Goal: Task Accomplishment & Management: Manage account settings

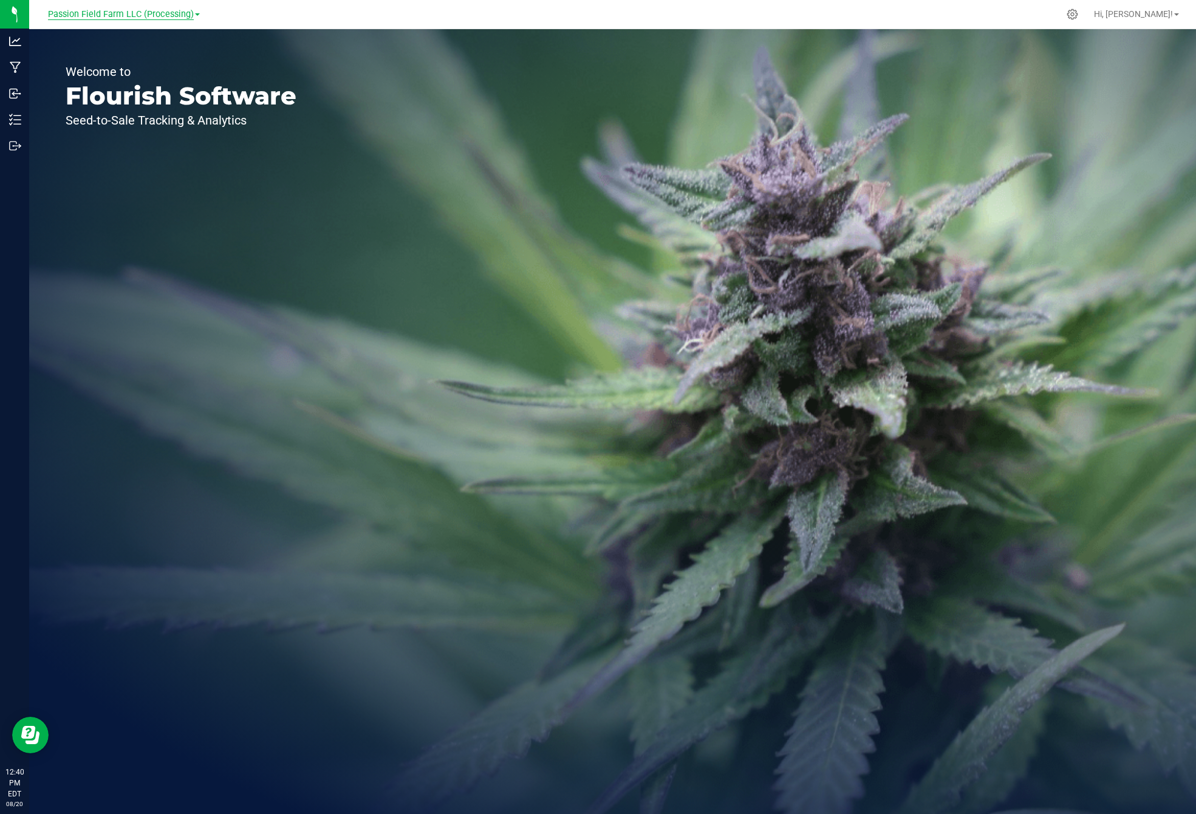
click at [63, 12] on span "Passion Field Farm LLC (Processing)" at bounding box center [121, 14] width 146 height 11
click at [94, 41] on link "Passion Field Farm LLC (Cultivation)" at bounding box center [123, 43] width 177 height 16
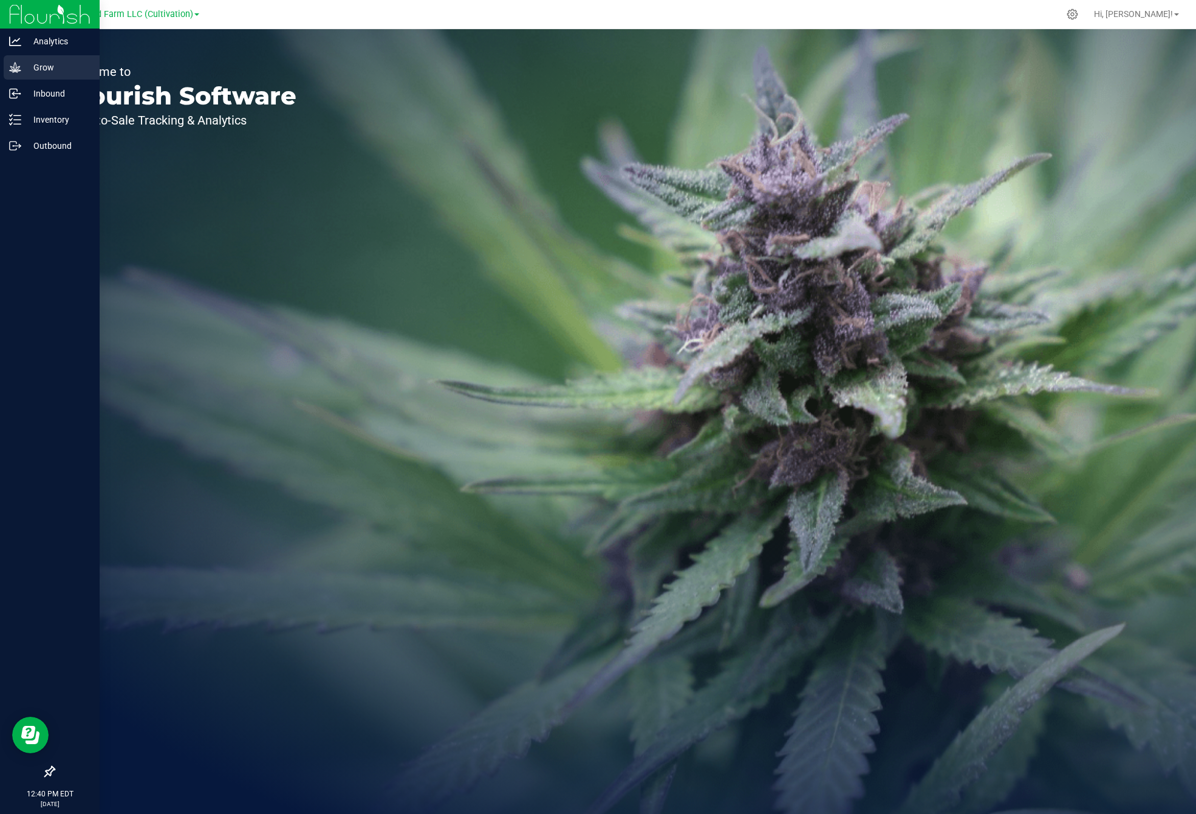
click at [32, 70] on p "Grow" at bounding box center [57, 67] width 73 height 15
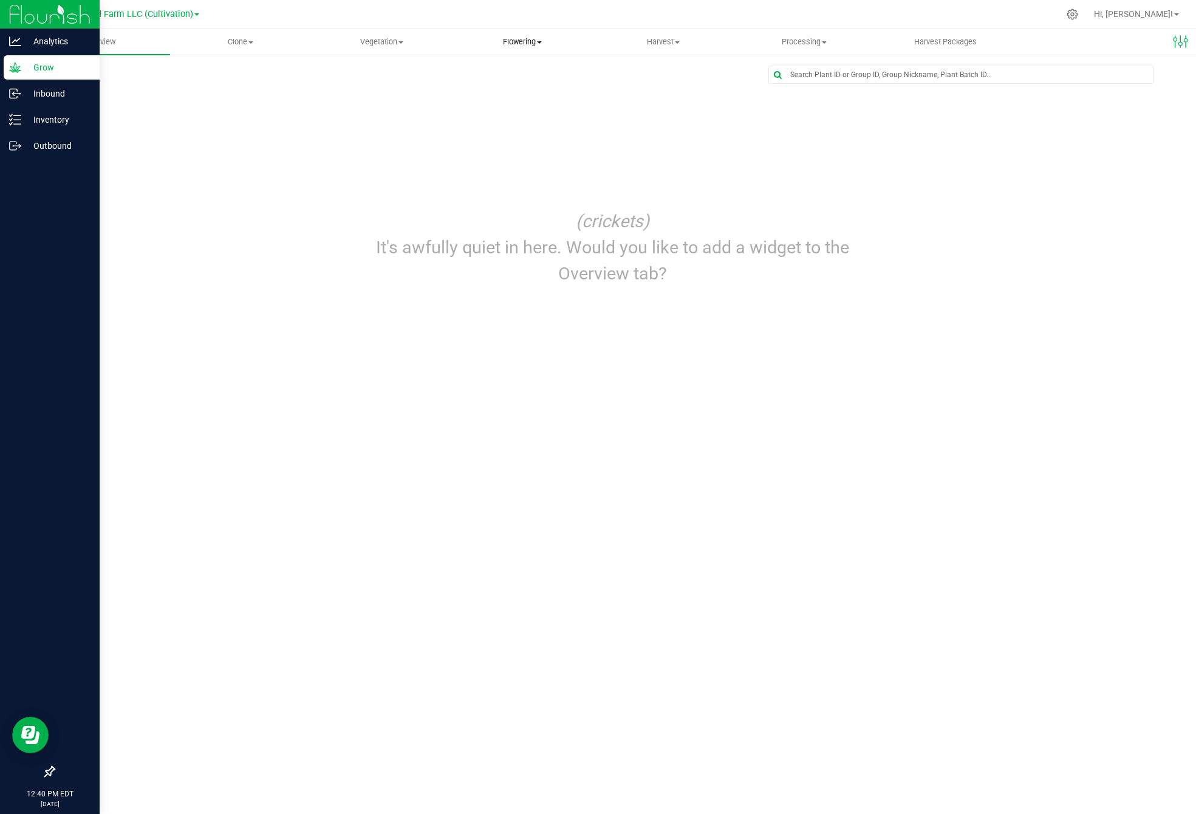
click at [541, 52] on uib-tab-heading "Flowering Create harvest Flowering groups Flowering plants Apply to plants" at bounding box center [523, 42] width 140 height 24
click at [511, 93] on li "Flowering groups" at bounding box center [522, 88] width 141 height 15
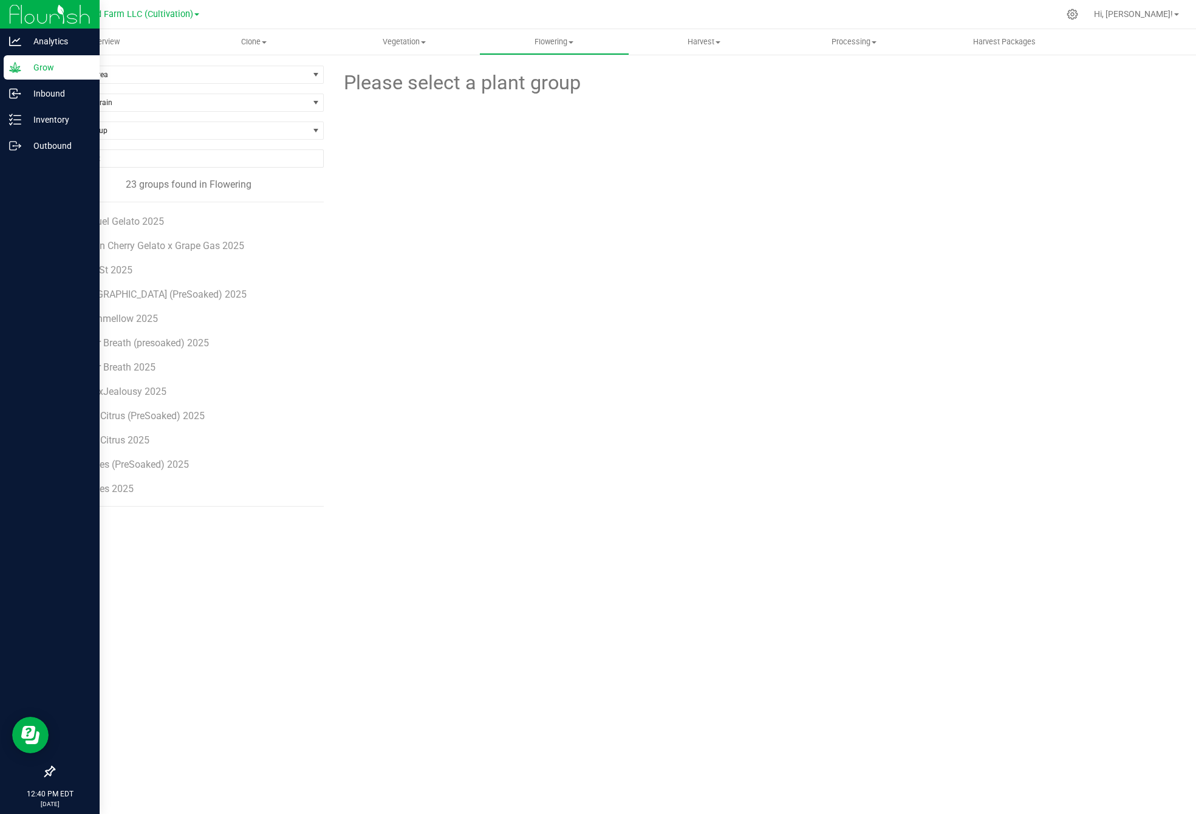
scroll to position [265, 0]
drag, startPoint x: 124, startPoint y: 267, endPoint x: 120, endPoint y: 214, distance: 53.0
click at [120, 214] on ul "Black [PERSON_NAME] 2025 BlueBerry Pancake 2025 Dessert Lime 2025 Galactic Guav…" at bounding box center [199, 354] width 249 height 304
click at [410, 286] on div "Please select a plant group" at bounding box center [752, 286] width 839 height 441
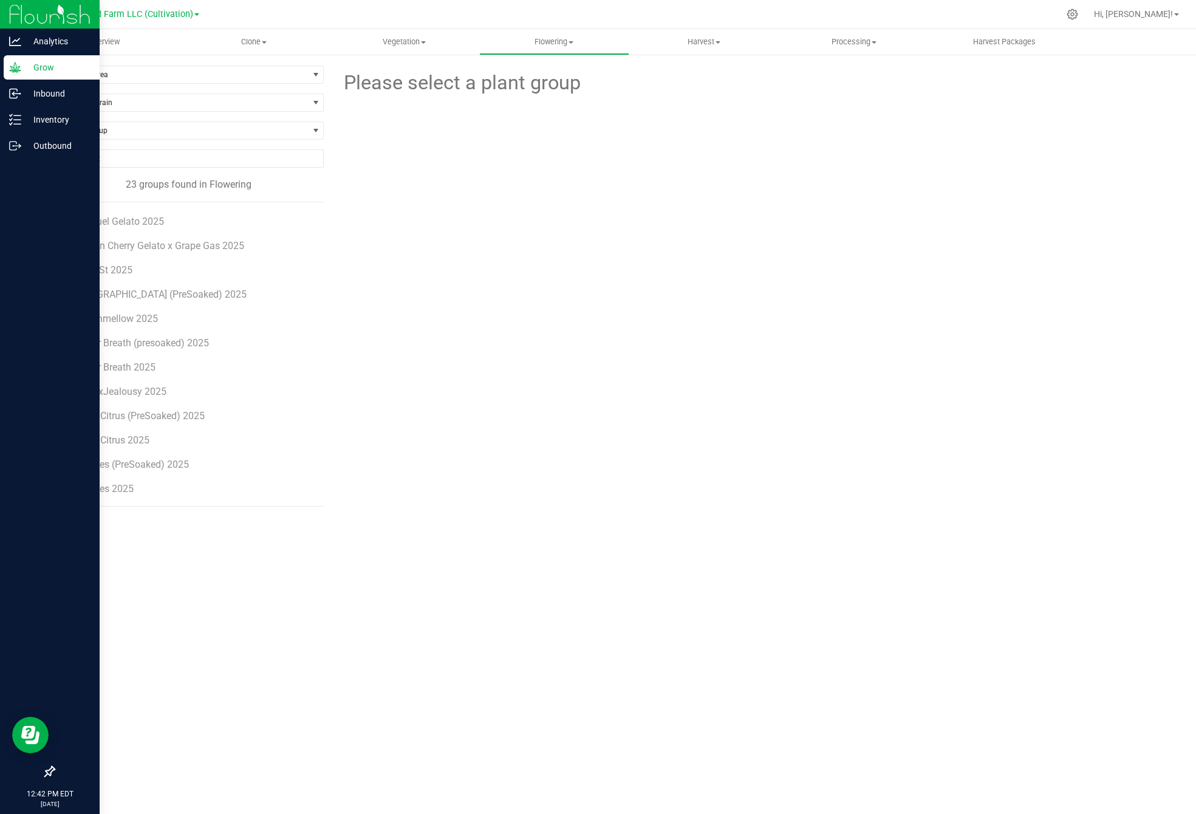
scroll to position [265, 0]
click at [1079, 19] on icon at bounding box center [1072, 14] width 13 height 13
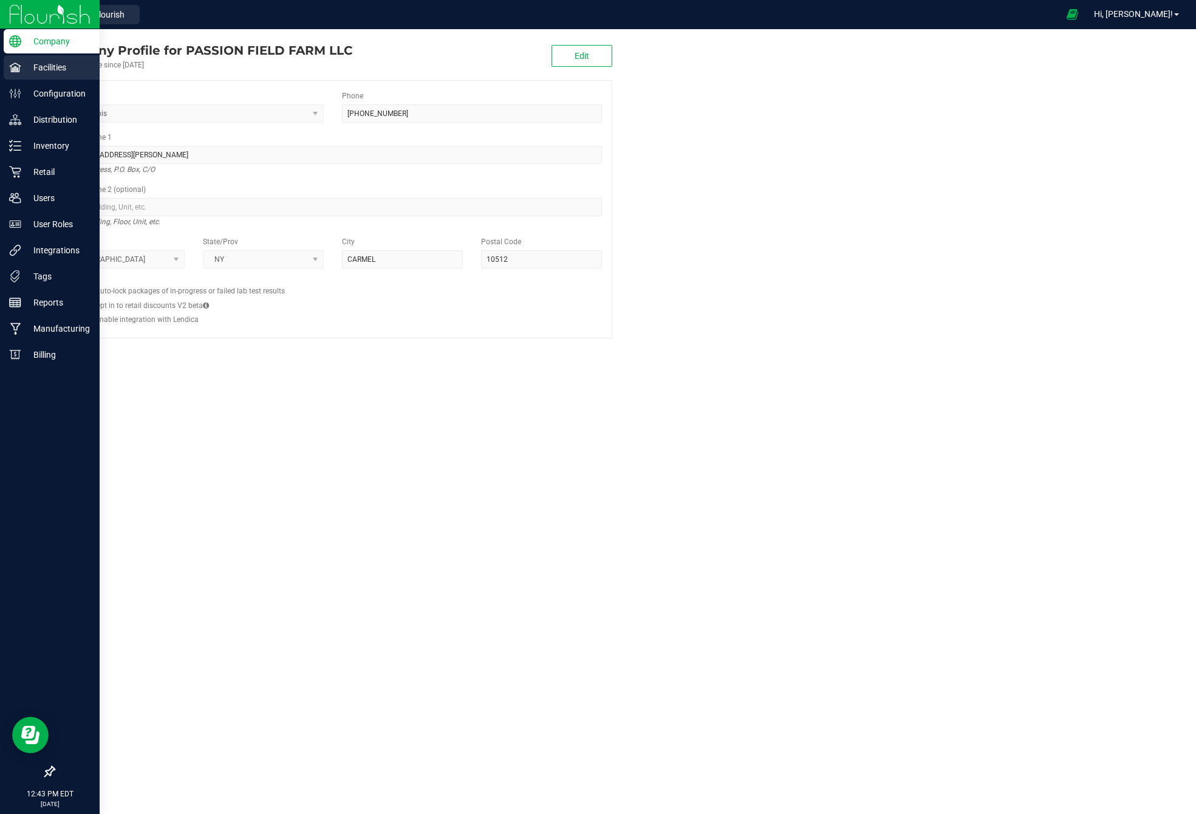
click at [24, 67] on p "Facilities" at bounding box center [57, 67] width 73 height 15
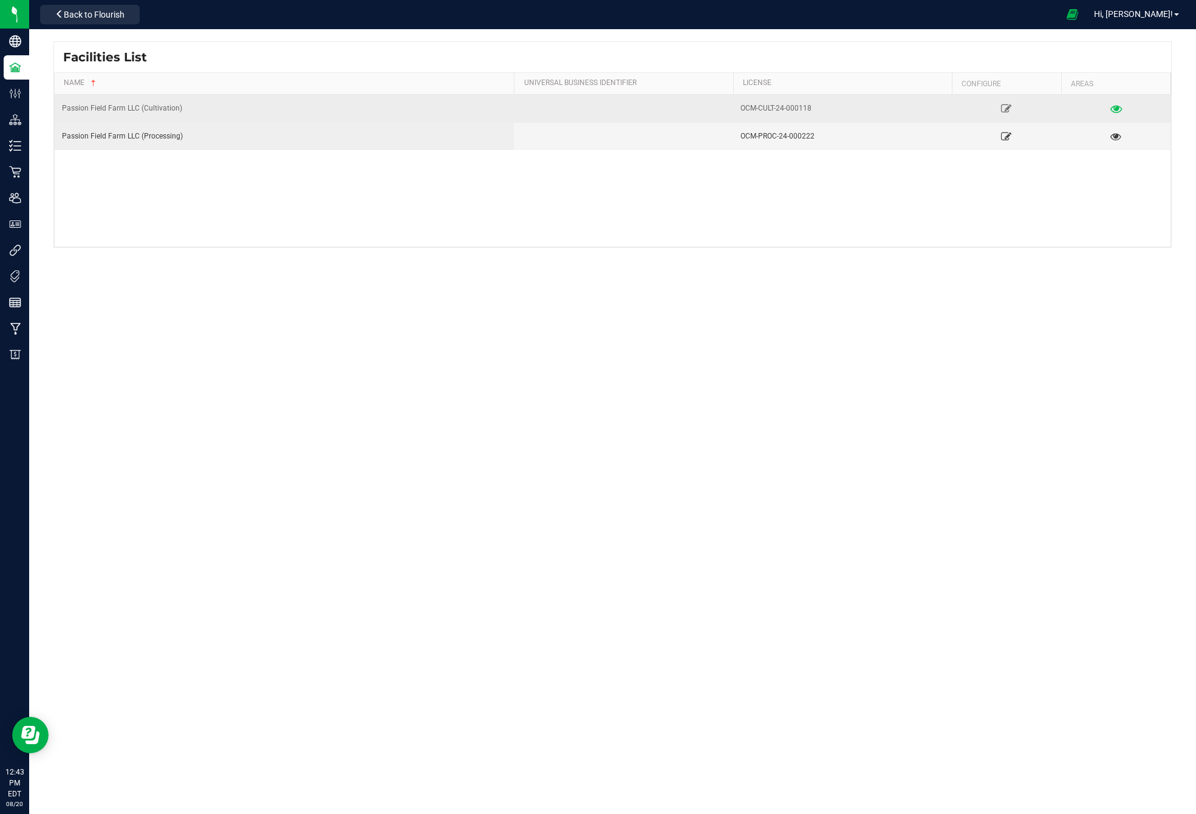
click at [1113, 109] on icon at bounding box center [1116, 108] width 12 height 9
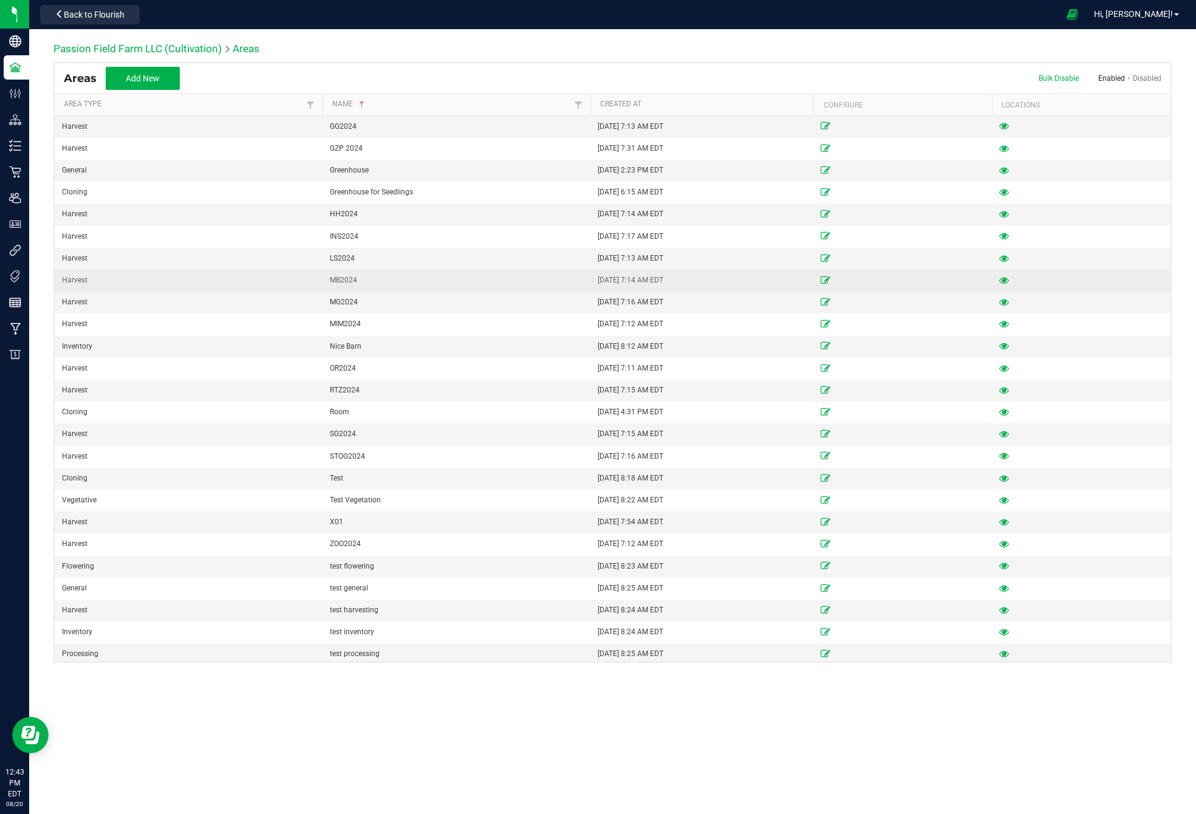
scroll to position [197, 0]
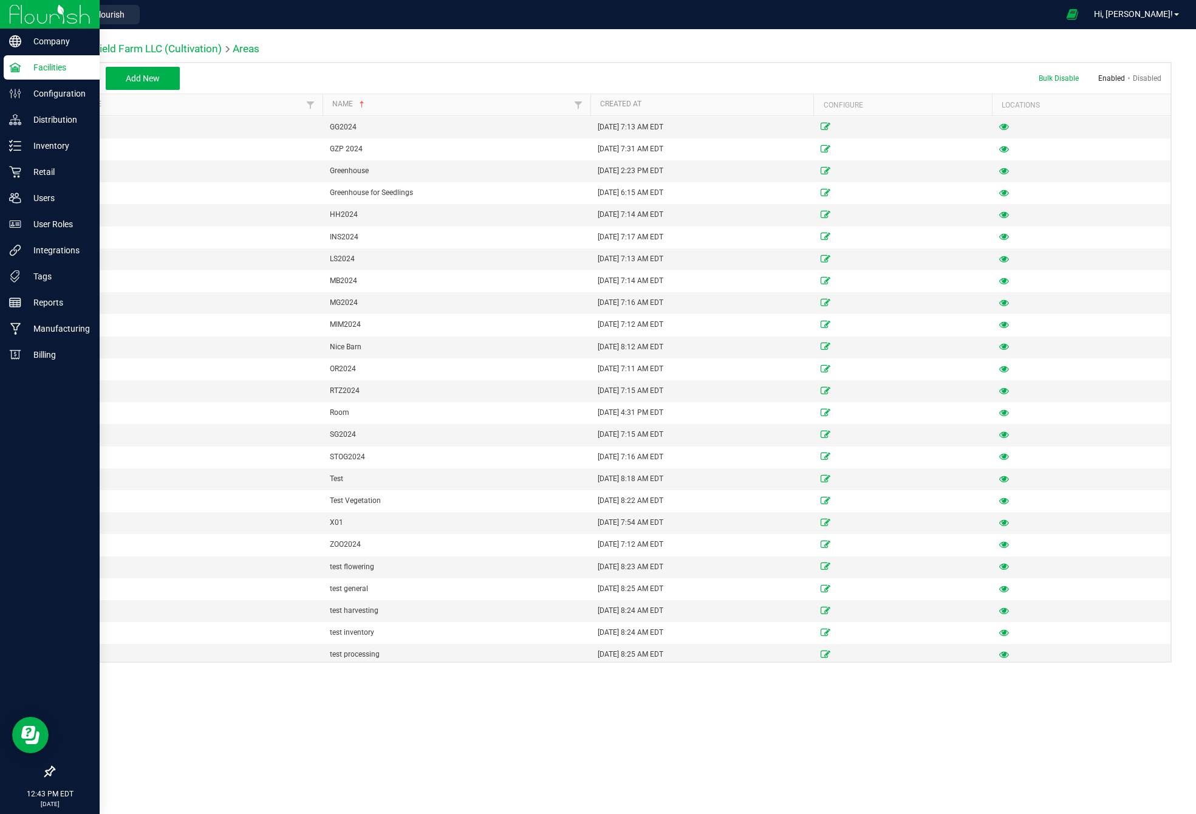
click at [63, 5] on img at bounding box center [49, 14] width 81 height 29
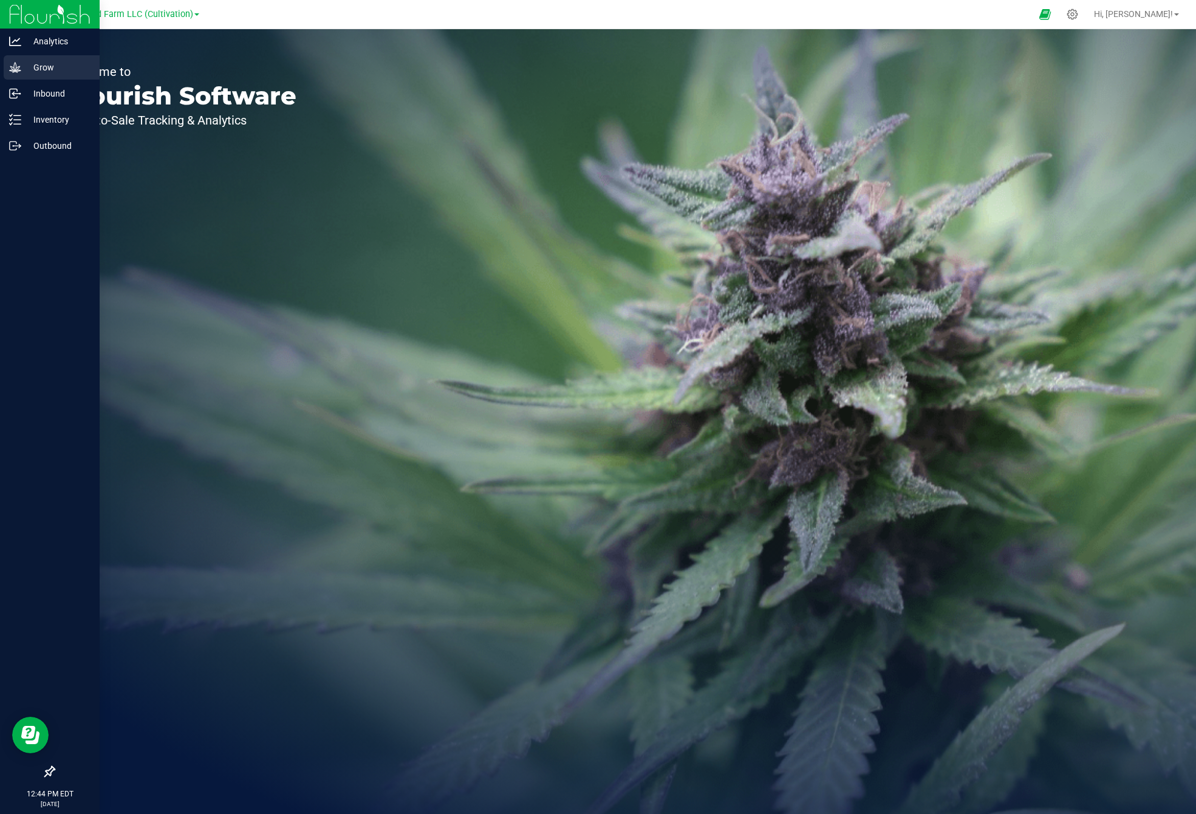
click at [52, 67] on p "Grow" at bounding box center [57, 67] width 73 height 15
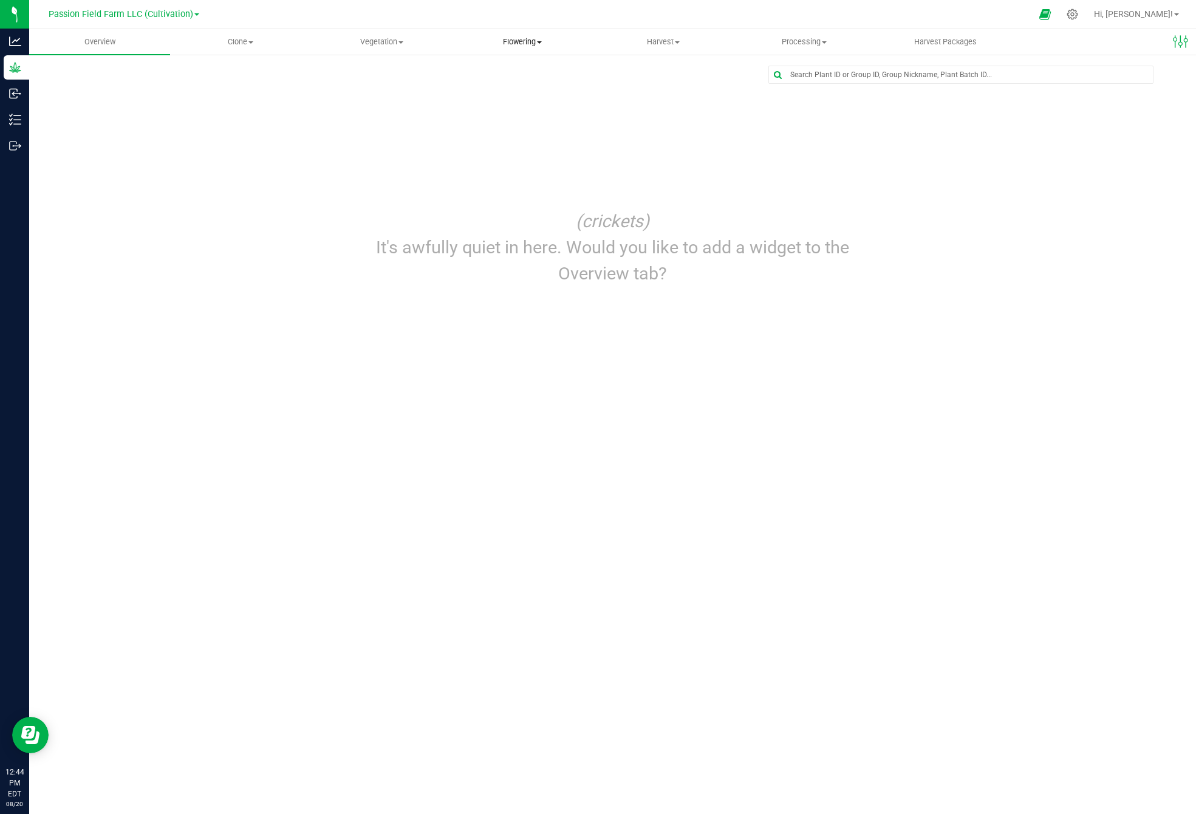
click at [522, 47] on uib-tab-heading "Flowering Create harvest Flowering groups Flowering plants Apply to plants" at bounding box center [523, 42] width 140 height 24
click at [521, 90] on span "Flowering groups" at bounding box center [502, 88] width 101 height 10
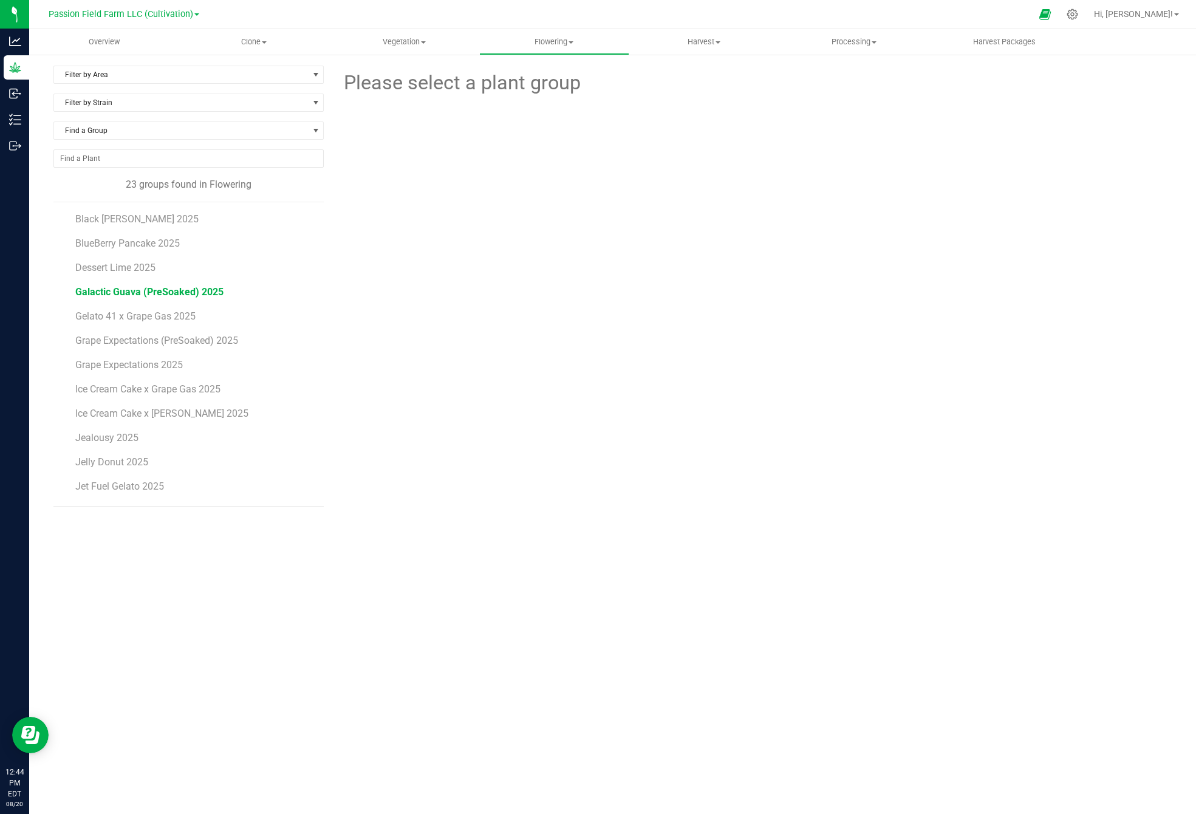
click at [143, 292] on span "Galactic Guava (PreSoaked) 2025" at bounding box center [149, 292] width 148 height 12
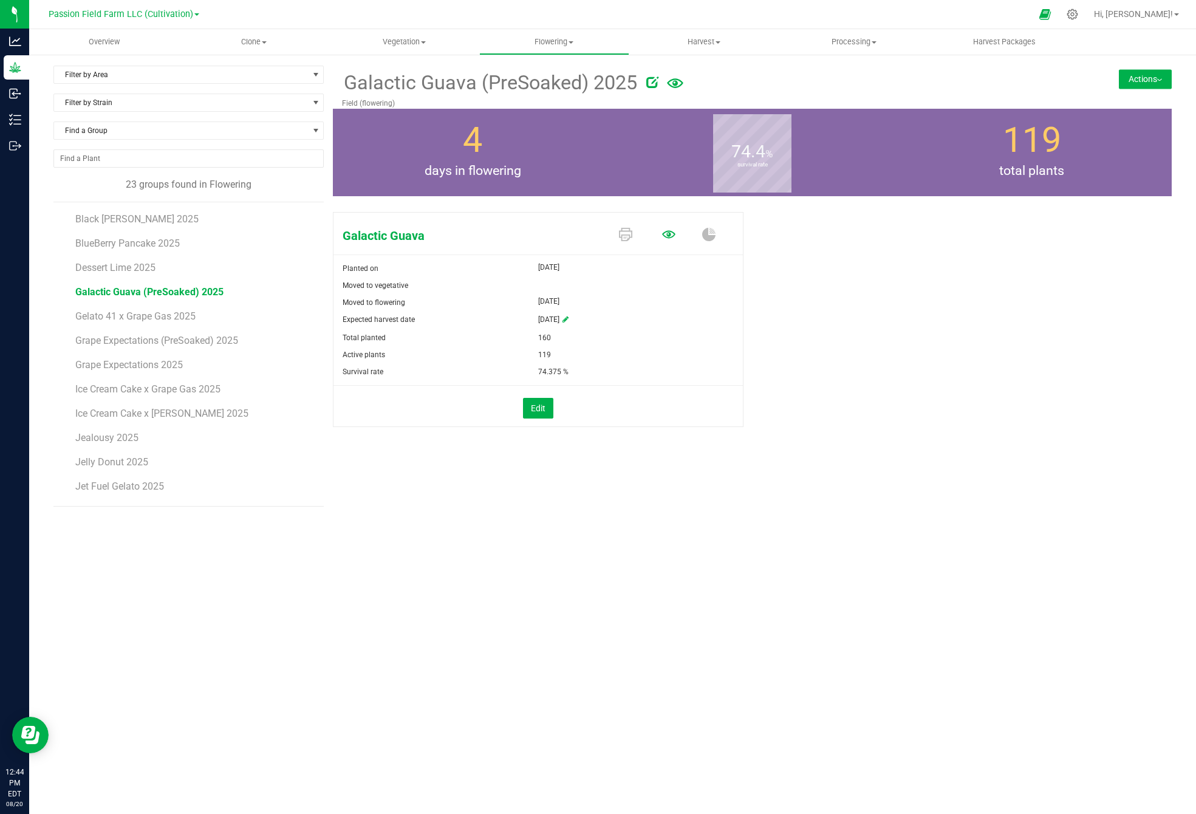
click at [671, 234] on icon at bounding box center [668, 235] width 13 height 8
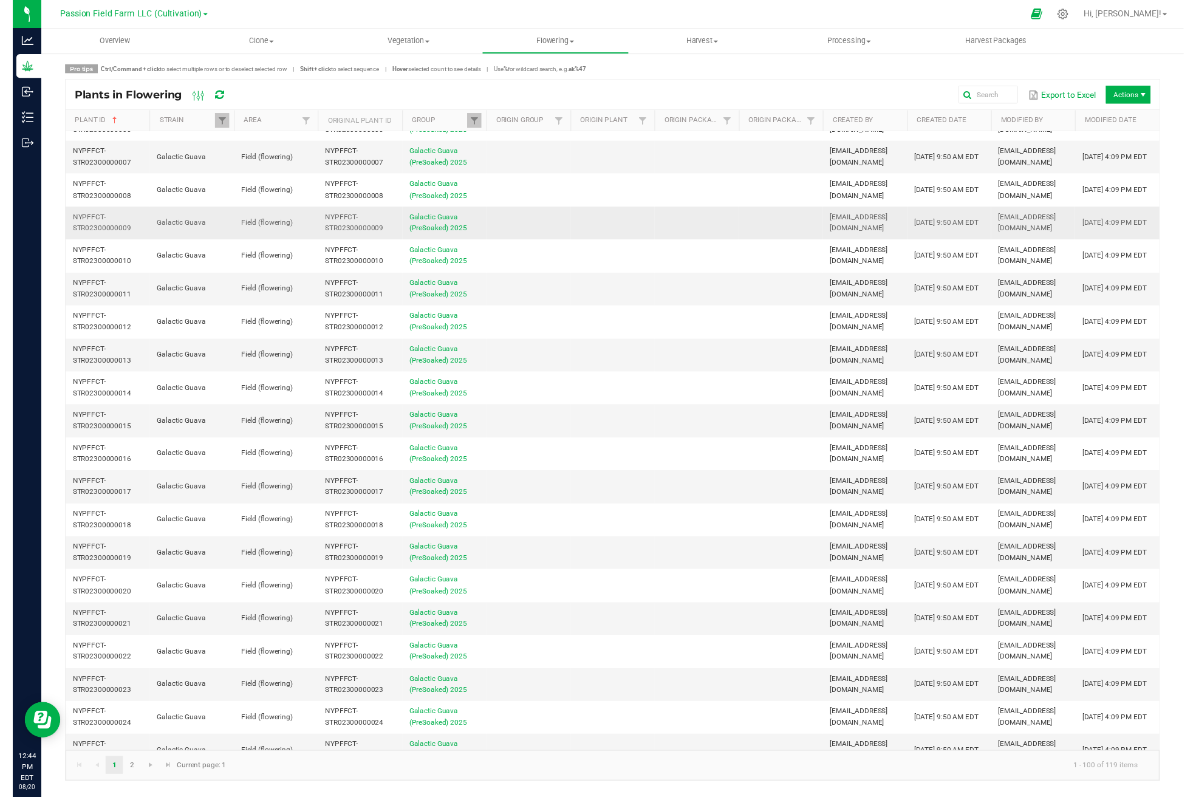
scroll to position [95, 0]
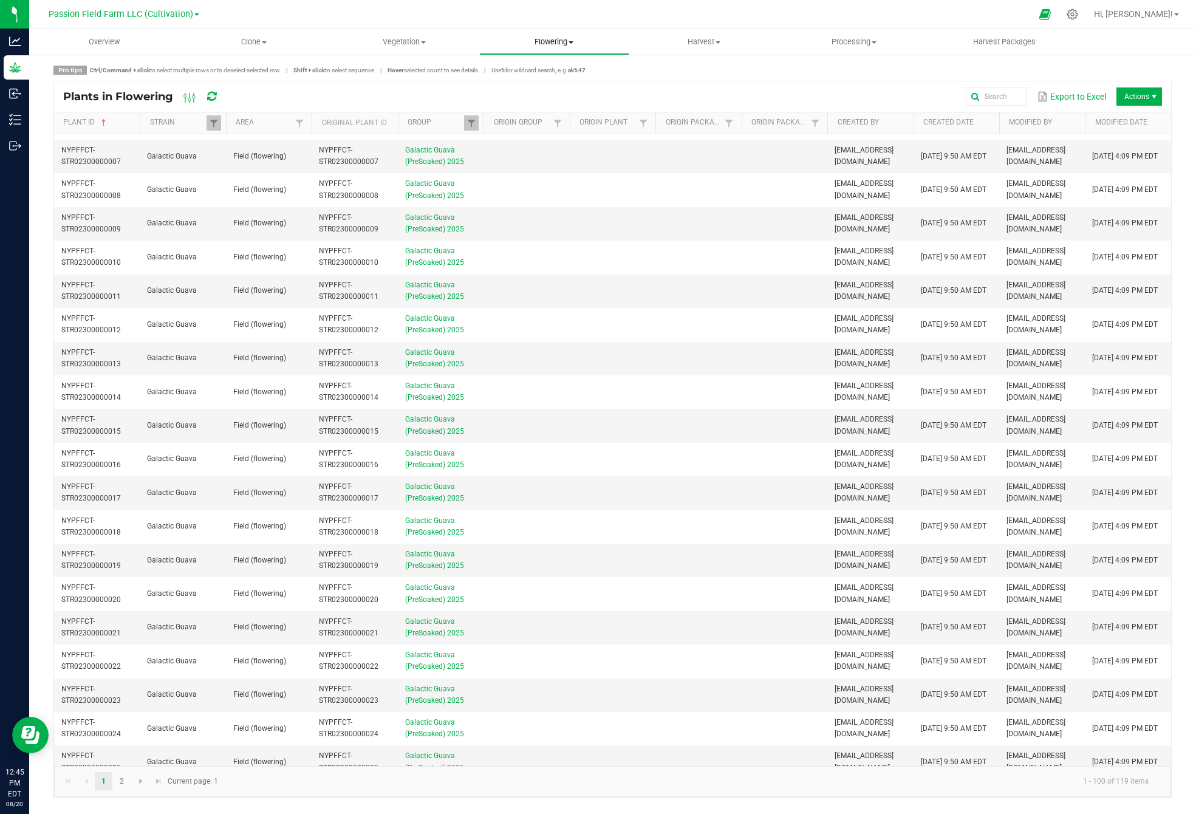
click at [567, 44] on span "Flowering" at bounding box center [554, 41] width 149 height 11
click at [565, 87] on span "Flowering groups" at bounding box center [529, 88] width 101 height 10
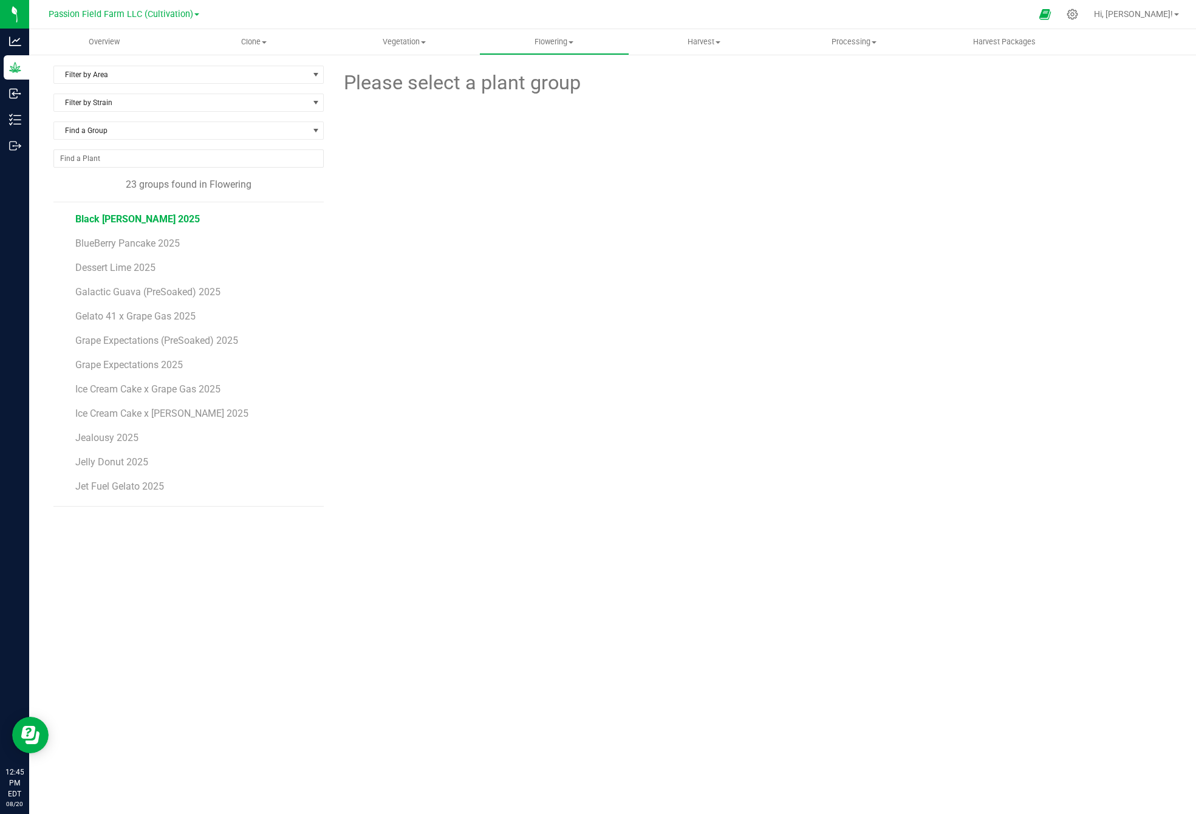
click at [138, 219] on span "Black [PERSON_NAME] 2025" at bounding box center [137, 219] width 125 height 12
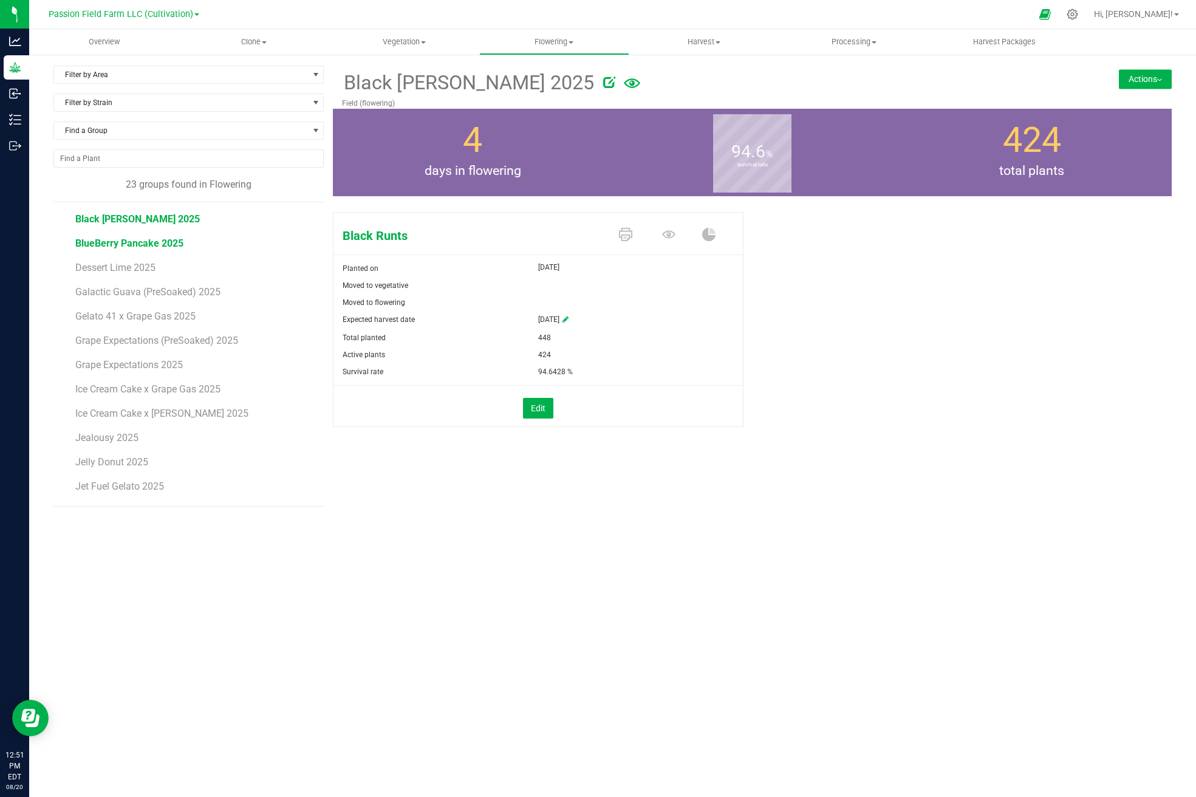
click at [129, 243] on span "BlueBerry Pancake 2025" at bounding box center [129, 243] width 108 height 12
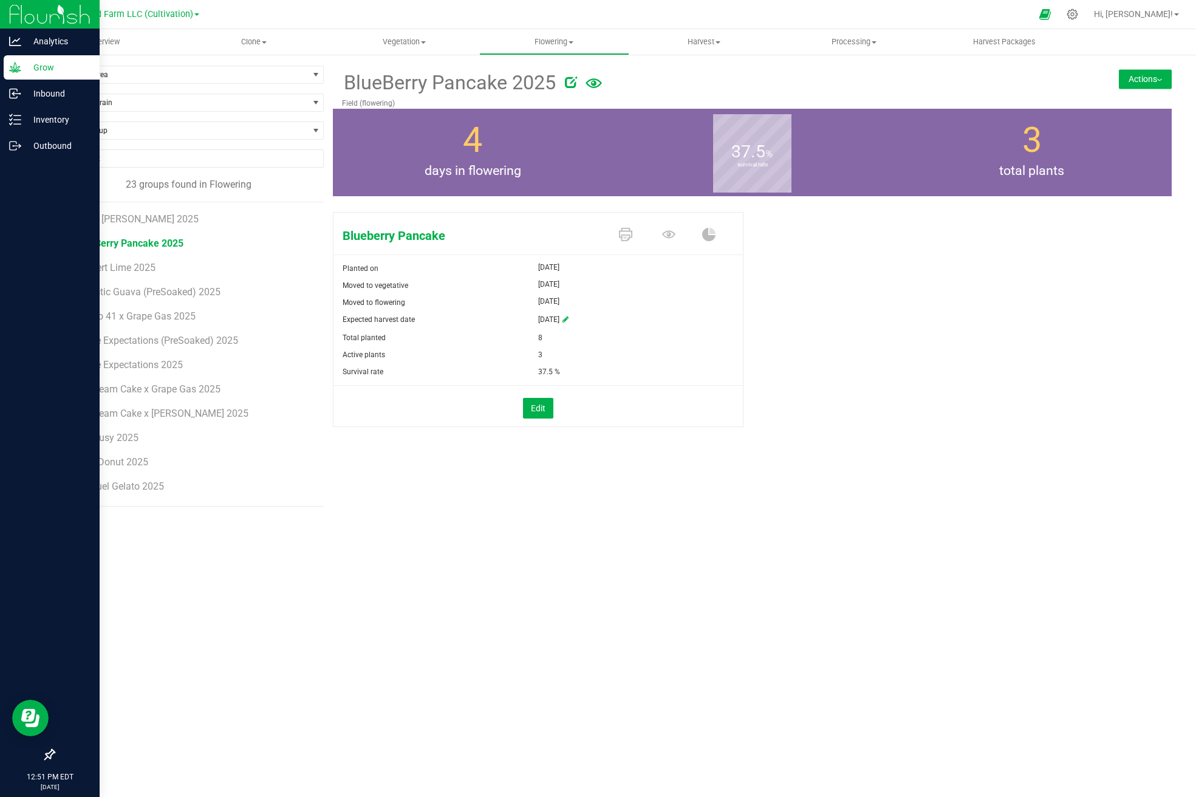
click at [17, 9] on img at bounding box center [49, 14] width 81 height 29
